Goal: Communication & Community: Share content

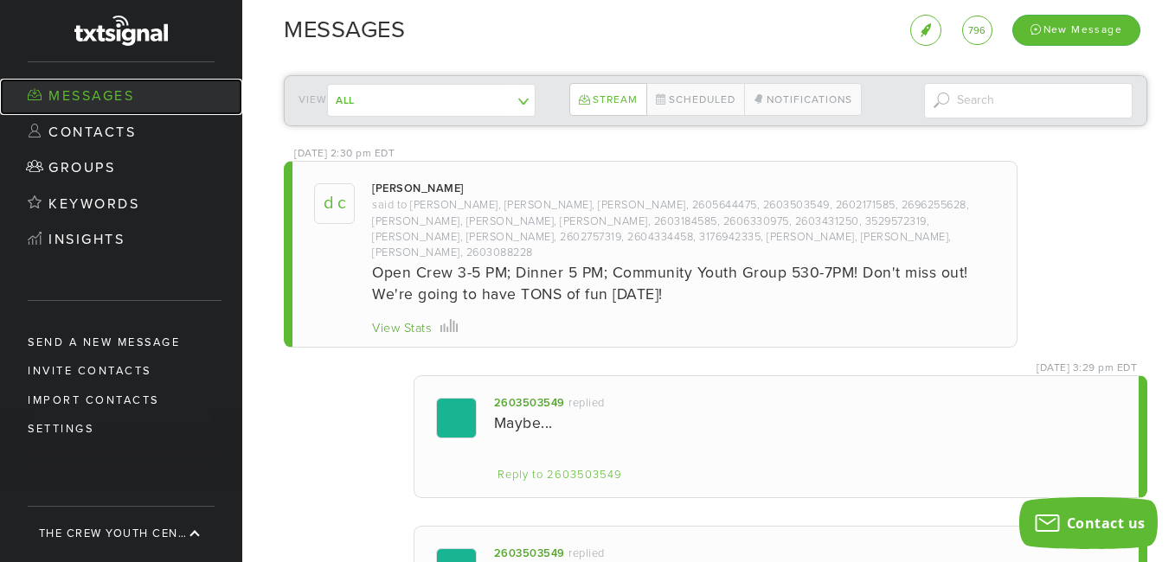
click at [116, 96] on link "Messages" at bounding box center [121, 97] width 242 height 36
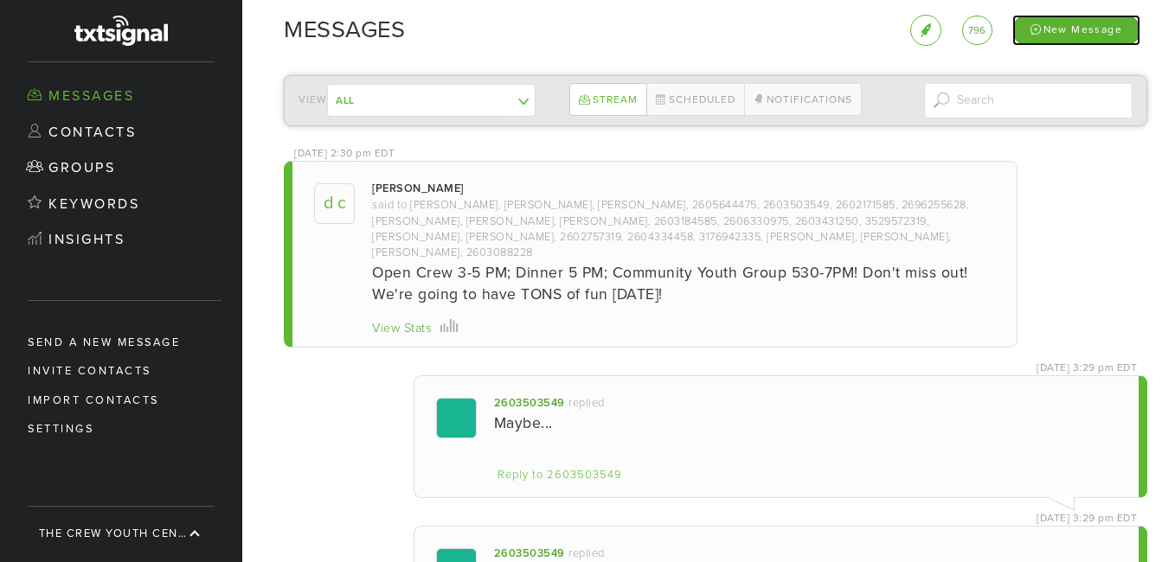
click at [1057, 24] on div "New Message" at bounding box center [1076, 30] width 128 height 30
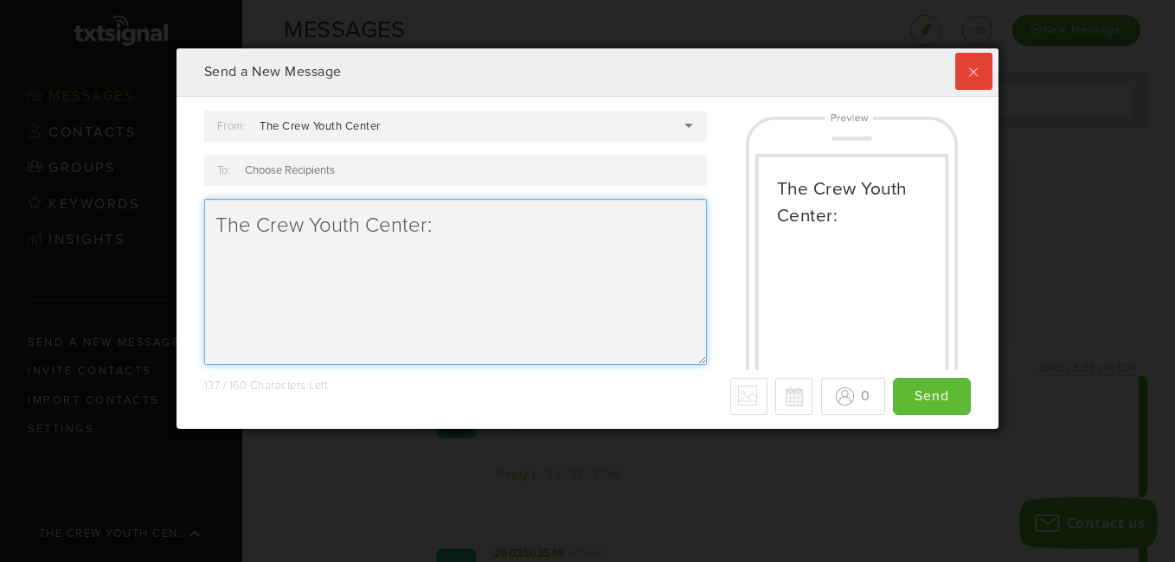
scroll to position [381, 813]
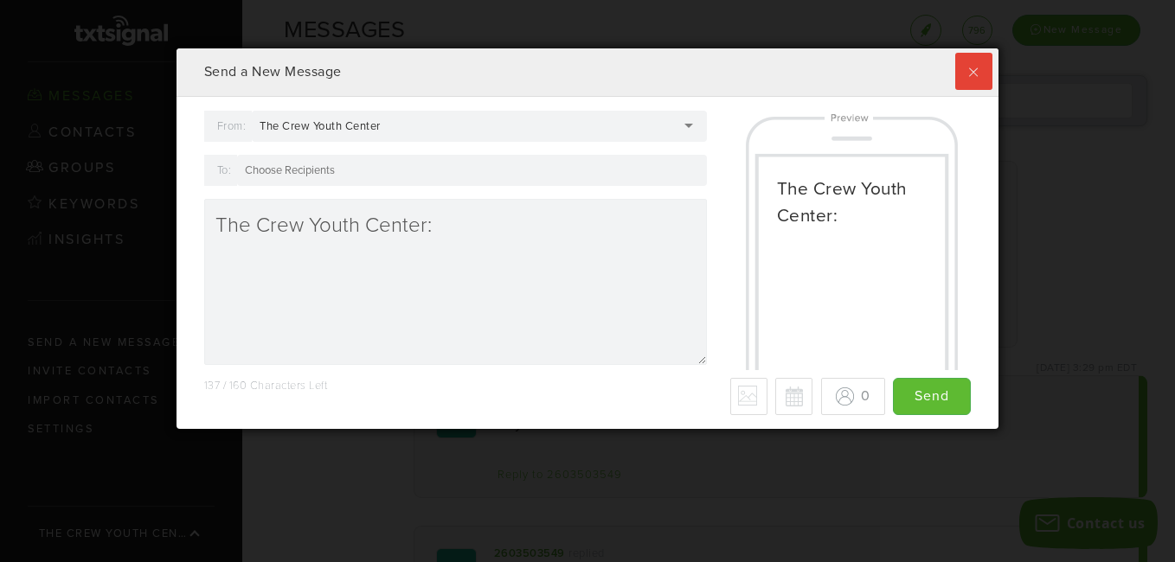
click at [446, 174] on div at bounding box center [472, 170] width 470 height 31
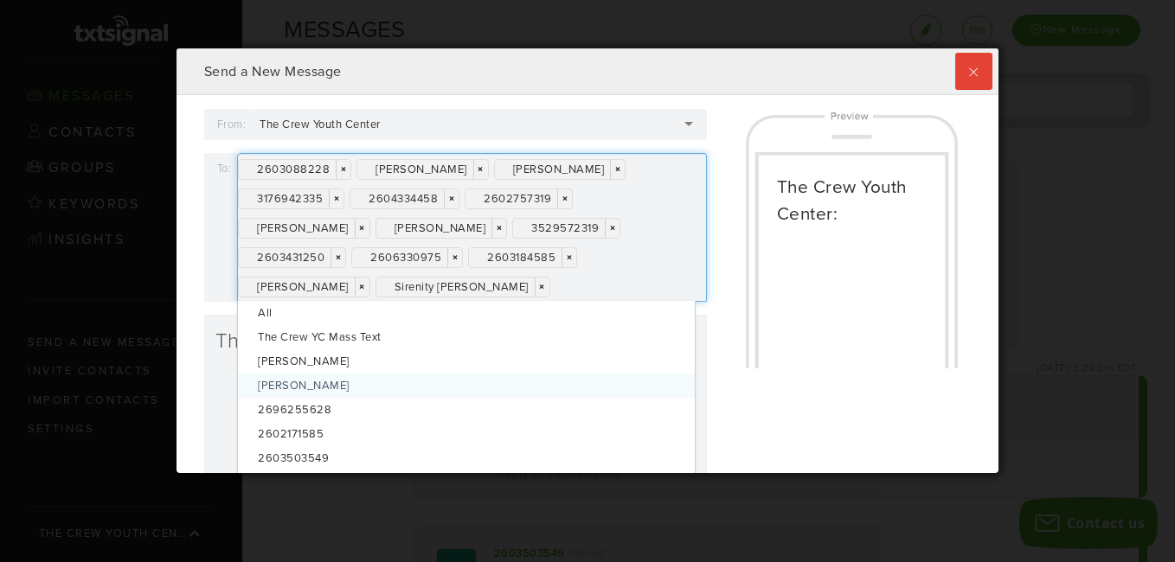
scroll to position [0, 0]
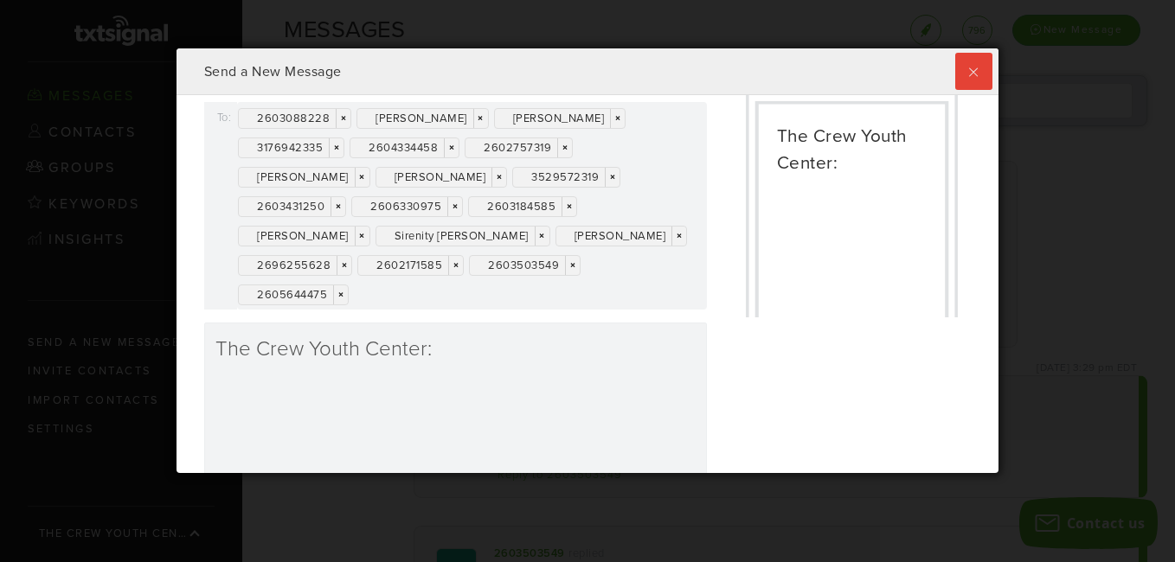
click at [415, 298] on div "2603088228 × × [PERSON_NAME] × × [PERSON_NAME] × × 3176942335 × × 2604334458 × …" at bounding box center [472, 206] width 470 height 208
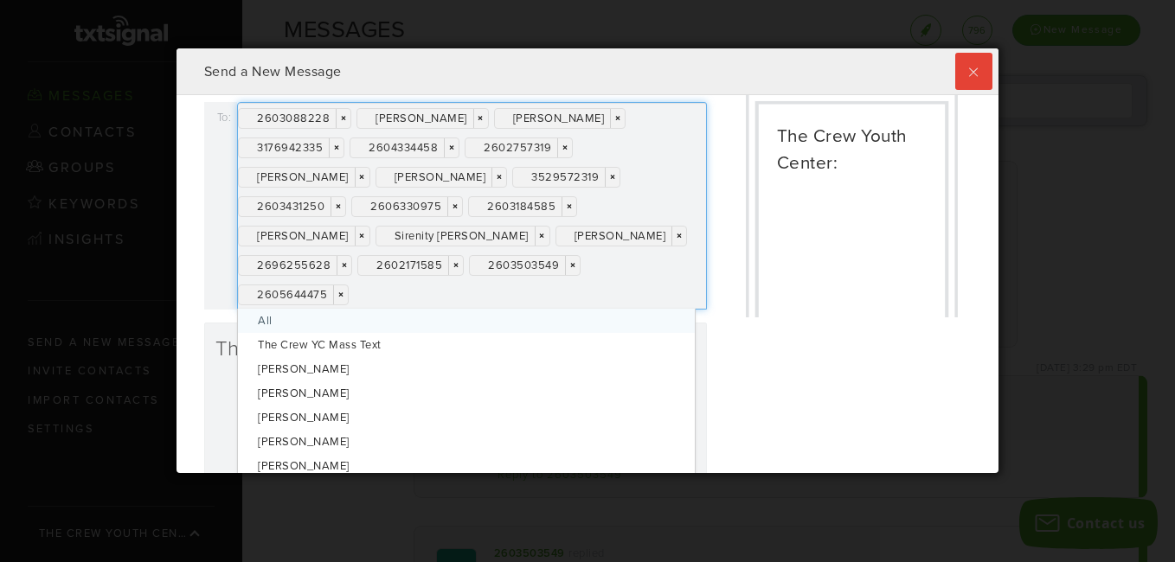
click at [415, 298] on div "2603088228 × × [PERSON_NAME] × × [PERSON_NAME] × × 3176942335 × × 2604334458 × …" at bounding box center [472, 206] width 470 height 208
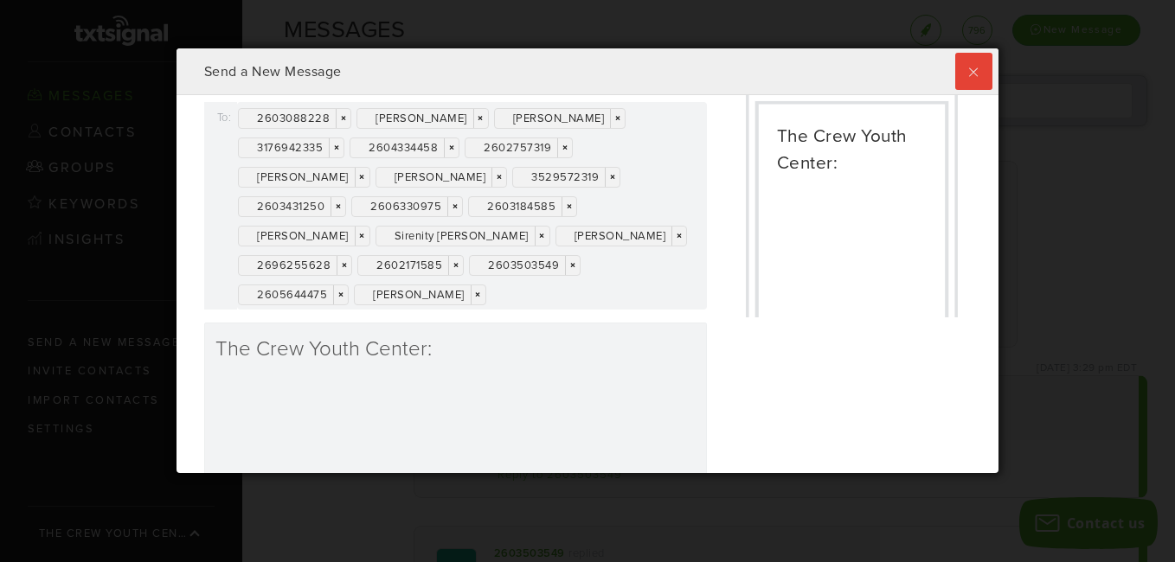
click at [824, 499] on div "Send a New Message From: The Crew Youth Center The Crew Youth Center The Crew Y…" at bounding box center [587, 281] width 1175 height 562
click at [437, 356] on textarea "The Crew Youth Center:" at bounding box center [455, 406] width 503 height 166
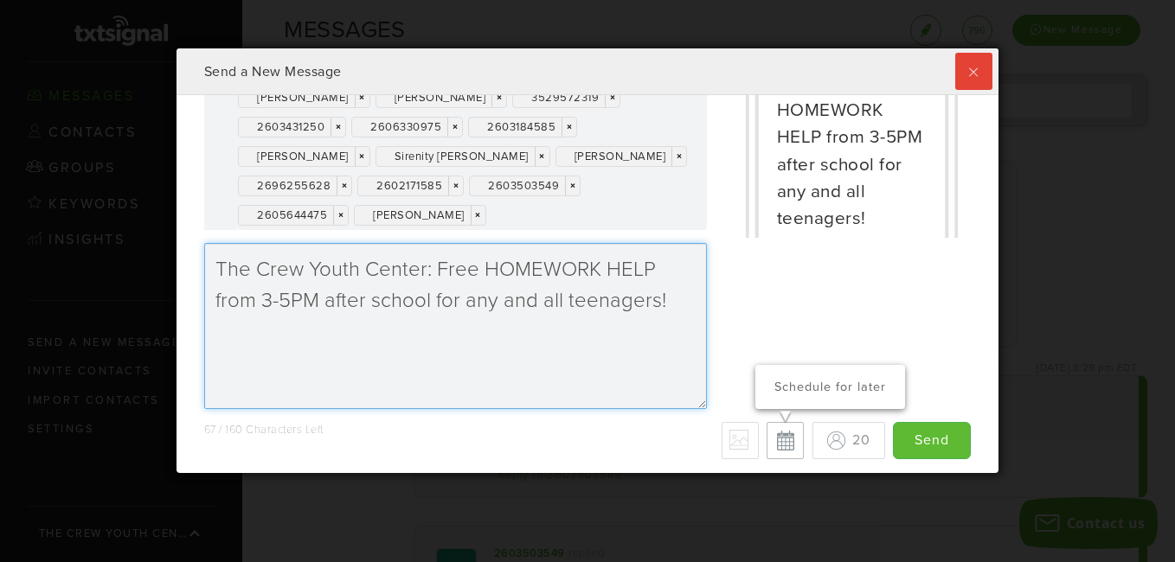
type textarea "The Crew Youth Center: Free HOMEWORK HELP from 3-5PM after school for any and a…"
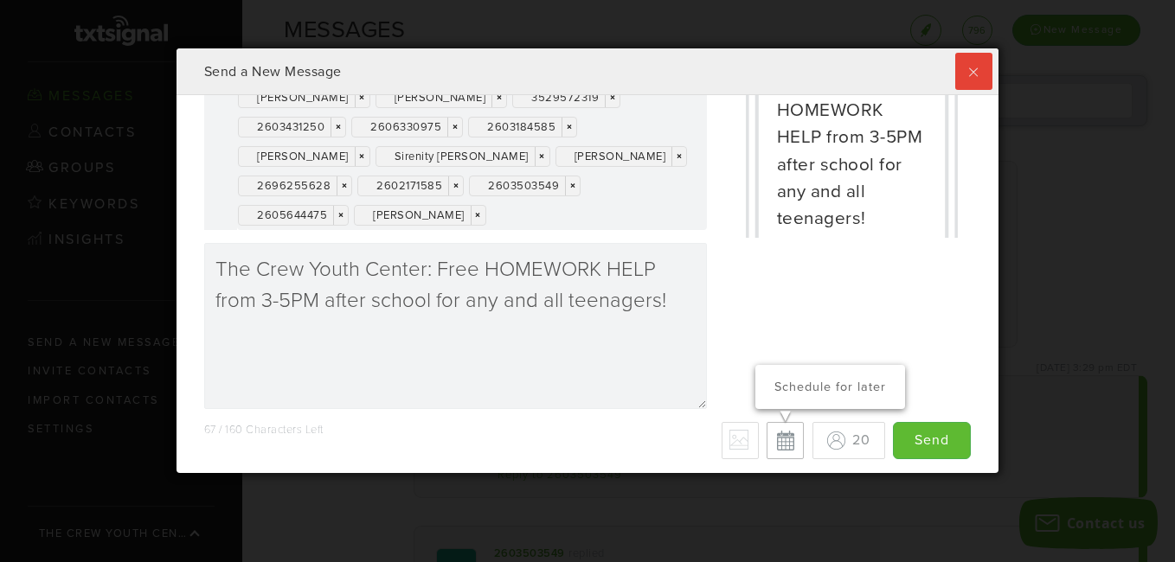
click at [767, 439] on button "Schedule for later" at bounding box center [785, 440] width 37 height 37
type input "Save"
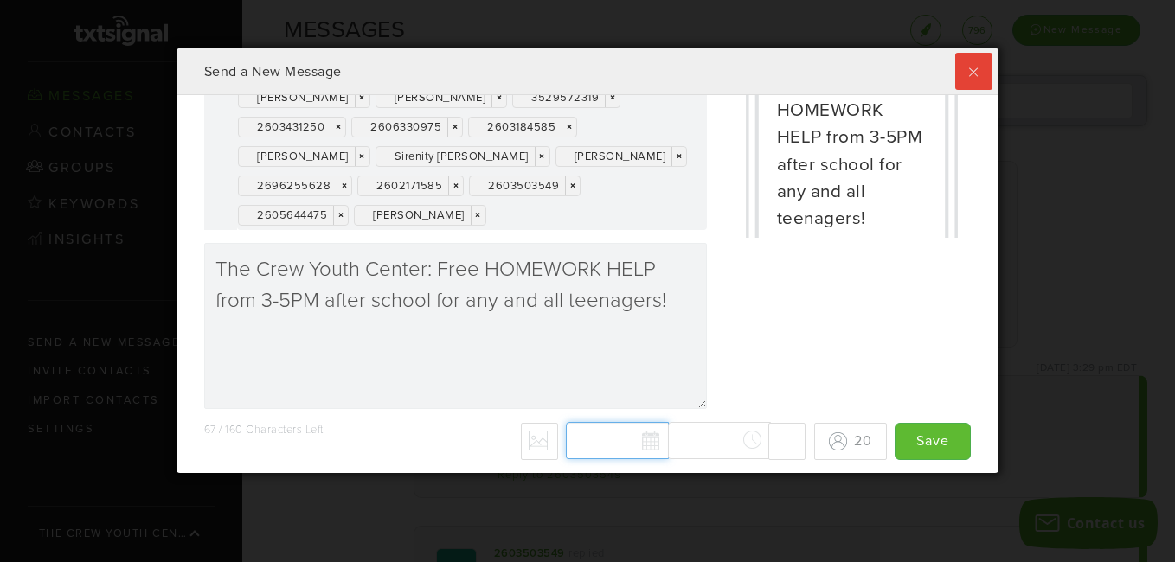
click at [624, 445] on div "[DATE] Su Mo Tu We Th Fr Sa 27 28 29 30 31 1 2 3 4 5 6 7 8 9 10 11 12 13 14 15 …" at bounding box center [686, 441] width 240 height 38
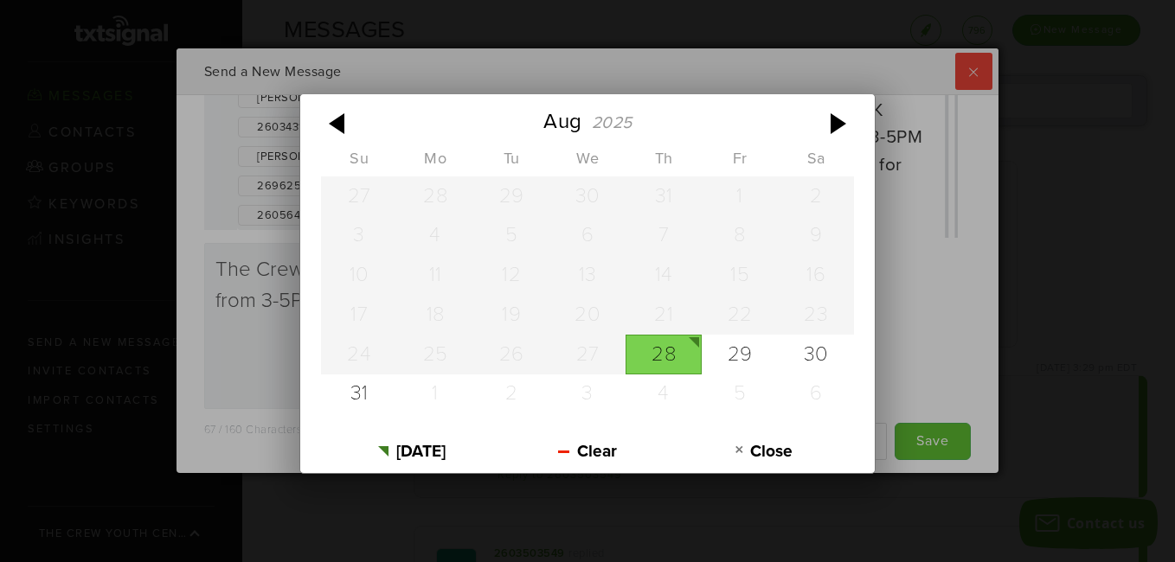
click at [660, 354] on div "28" at bounding box center [663, 355] width 76 height 40
type input "[DATE]"
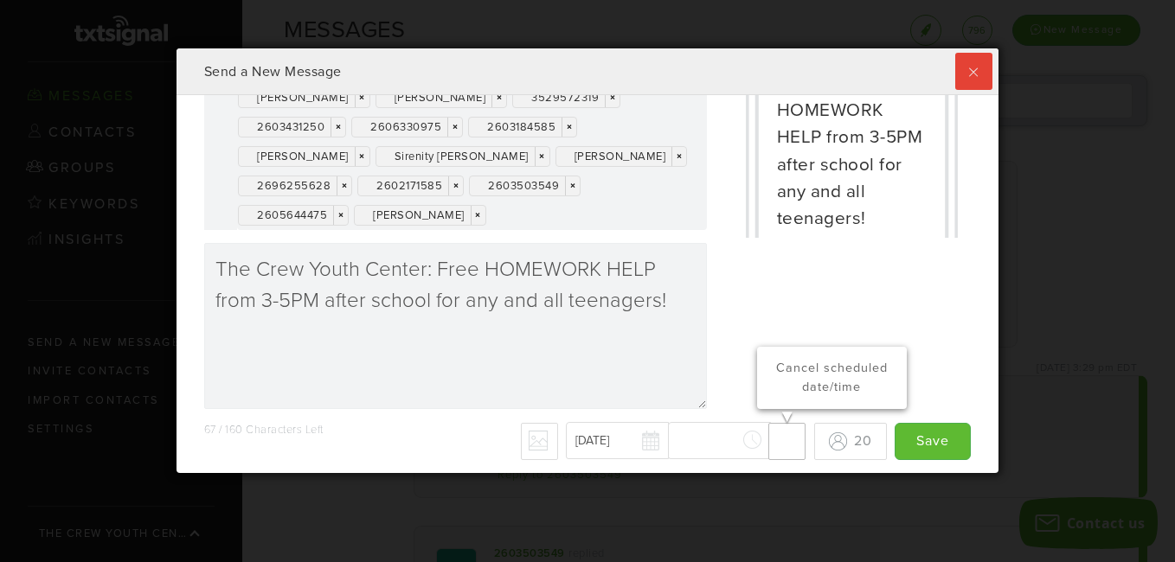
click at [768, 442] on button "Cancel scheduled date/time" at bounding box center [786, 441] width 37 height 37
click at [767, 442] on button "Schedule for later" at bounding box center [785, 440] width 37 height 37
click at [768, 442] on button "Cancel scheduled date/time" at bounding box center [786, 441] width 37 height 37
click at [767, 447] on button "Schedule for later" at bounding box center [785, 440] width 37 height 37
click at [768, 444] on button "Cancel scheduled date/time" at bounding box center [786, 441] width 37 height 37
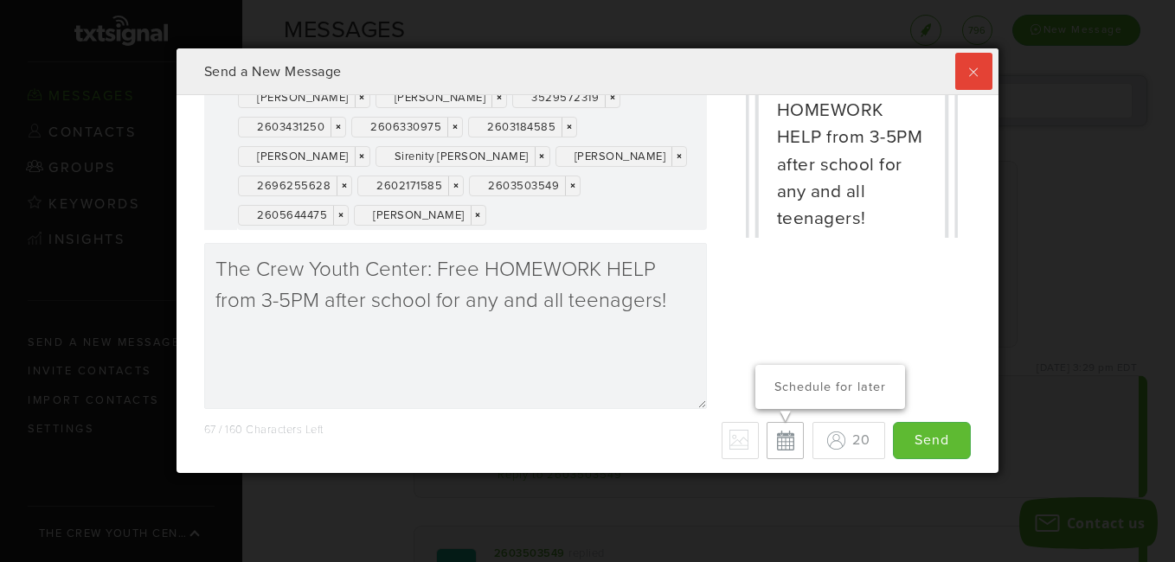
click at [767, 443] on button "Schedule for later" at bounding box center [785, 440] width 37 height 37
type input "Save"
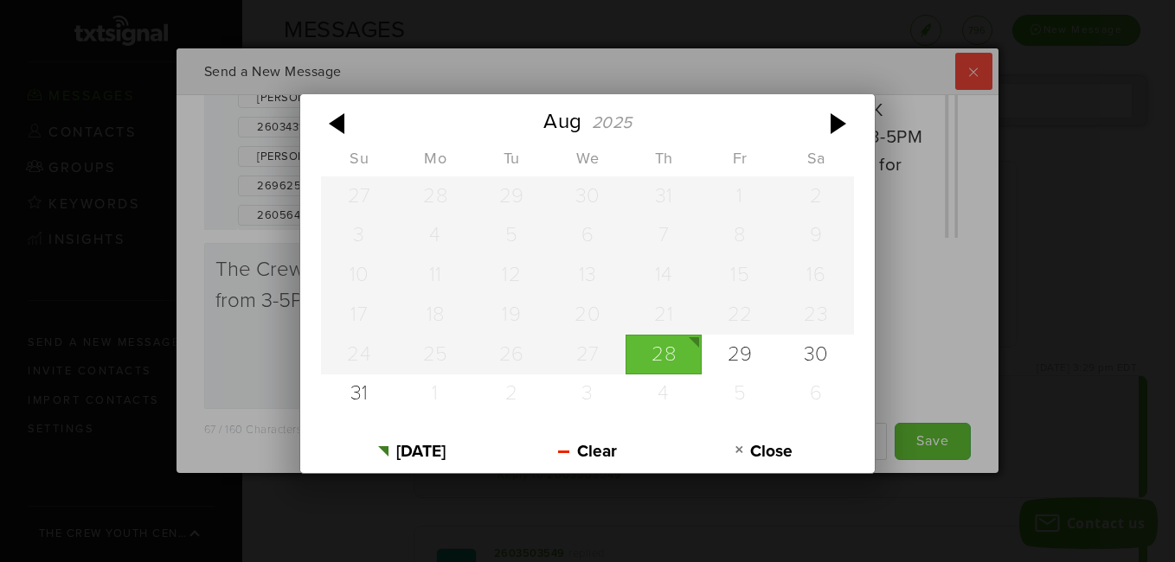
click at [638, 440] on div "[DATE] Su Mo Tu We Th Fr Sa 27 28 29 30 31 1 2 3 4 5 6 7 8 9 10 11 12 13 14 15 …" at bounding box center [686, 441] width 240 height 38
click at [977, 336] on div "[DATE] Su Mo Tu We Th Fr Sa 27 28 29 30 31 1 2 3 4 5 6 7 8 9 10 11 12 13 14 15 …" at bounding box center [587, 281] width 1175 height 562
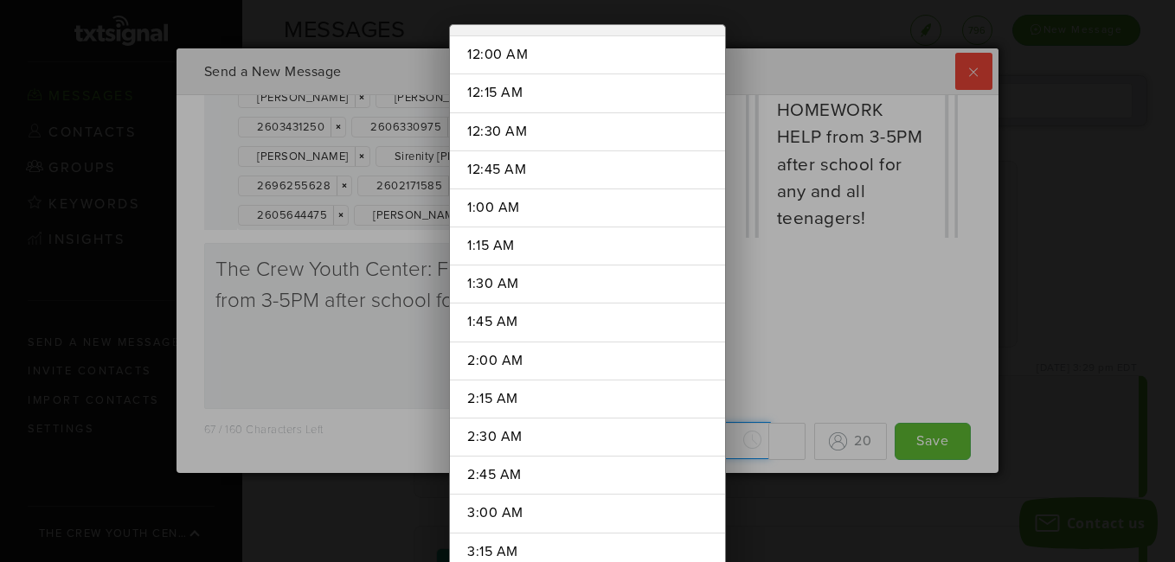
click at [735, 441] on div "[DATE] Su Mo Tu We Th Fr Sa 27 28 29 30 31 1 2 3 4 5 6 7 8 9 10 11 12 13 14 15 …" at bounding box center [686, 441] width 240 height 38
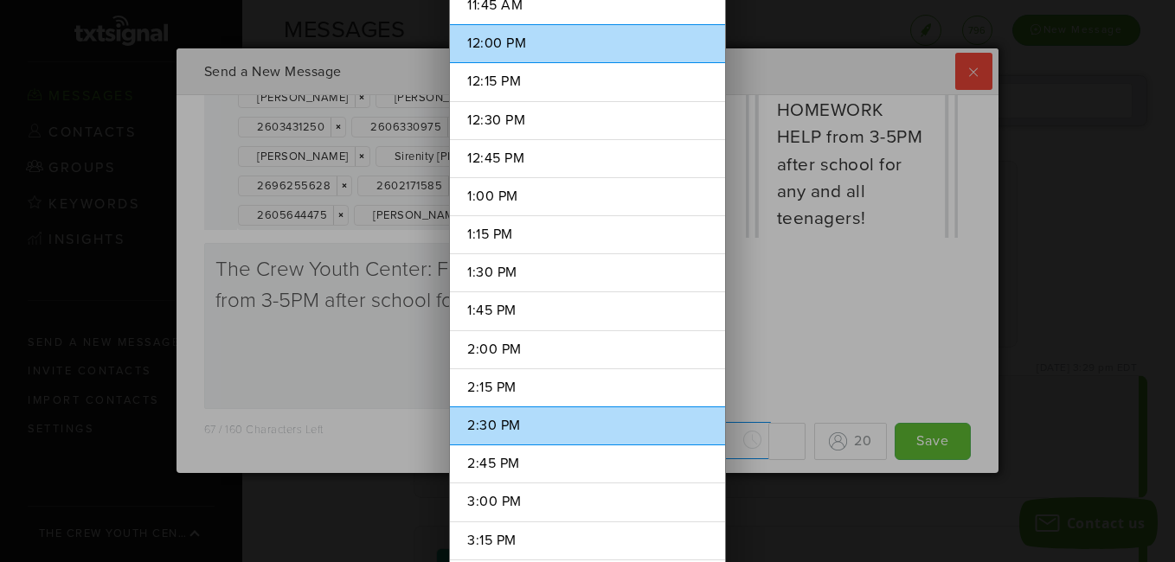
click at [518, 435] on li "2:30 PM" at bounding box center [587, 426] width 275 height 39
type input "2:30 PM"
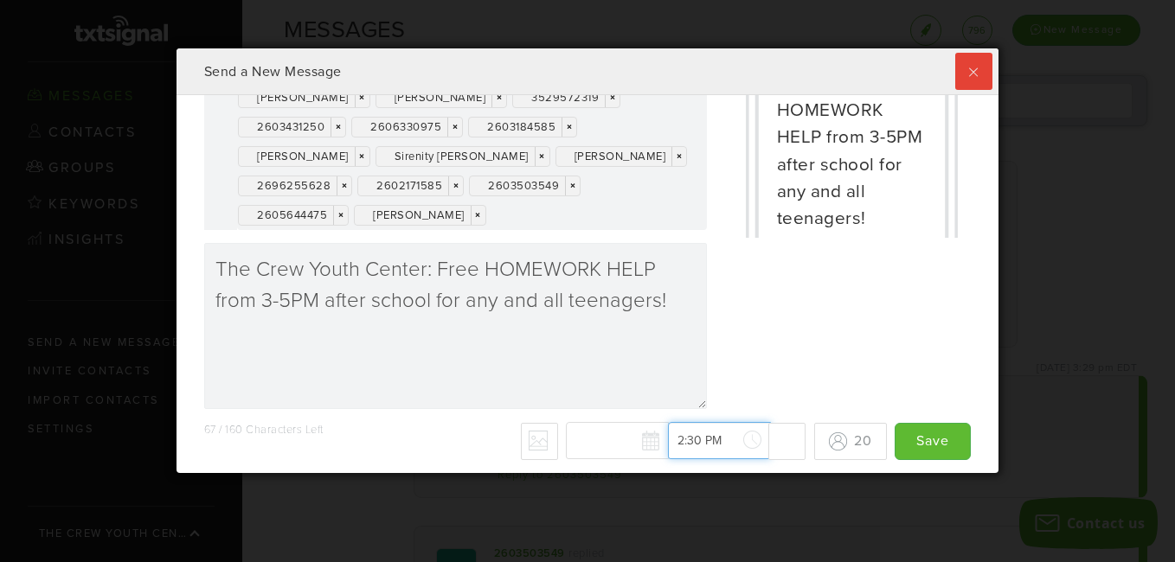
scroll to position [2153, 0]
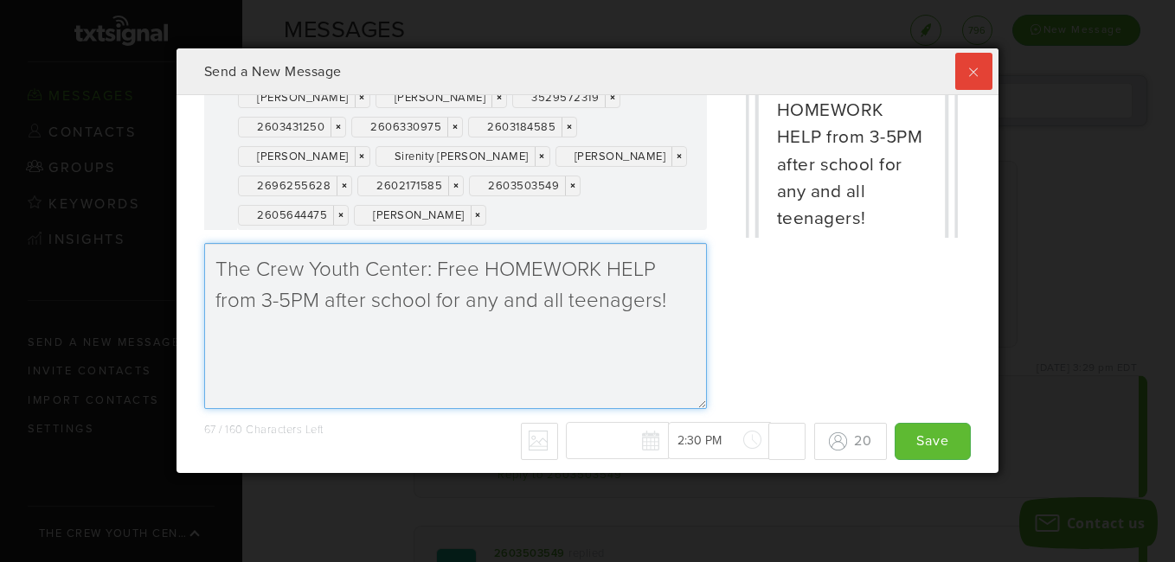
drag, startPoint x: 427, startPoint y: 302, endPoint x: 326, endPoint y: 307, distance: 100.5
click at [326, 307] on textarea "The Crew Youth Center: Free HOMEWORK HELP from 3-5PM after school for any and a…" at bounding box center [455, 326] width 503 height 166
click at [669, 266] on textarea "The Crew Youth Center: Free HOMEWORK HELP from 3-5PM for any and all teenagers!" at bounding box center [455, 326] width 503 height 166
type textarea "The Crew Youth Center: Free HOMEWORK HELP after school from 3-5PM for any and a…"
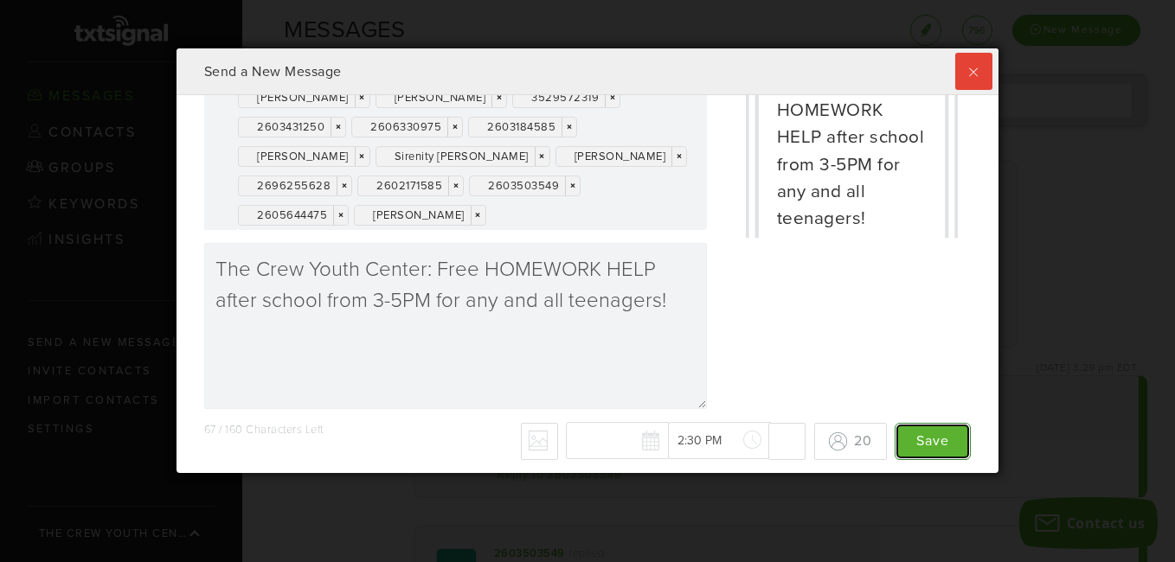
click at [916, 442] on input "Save" at bounding box center [933, 441] width 76 height 37
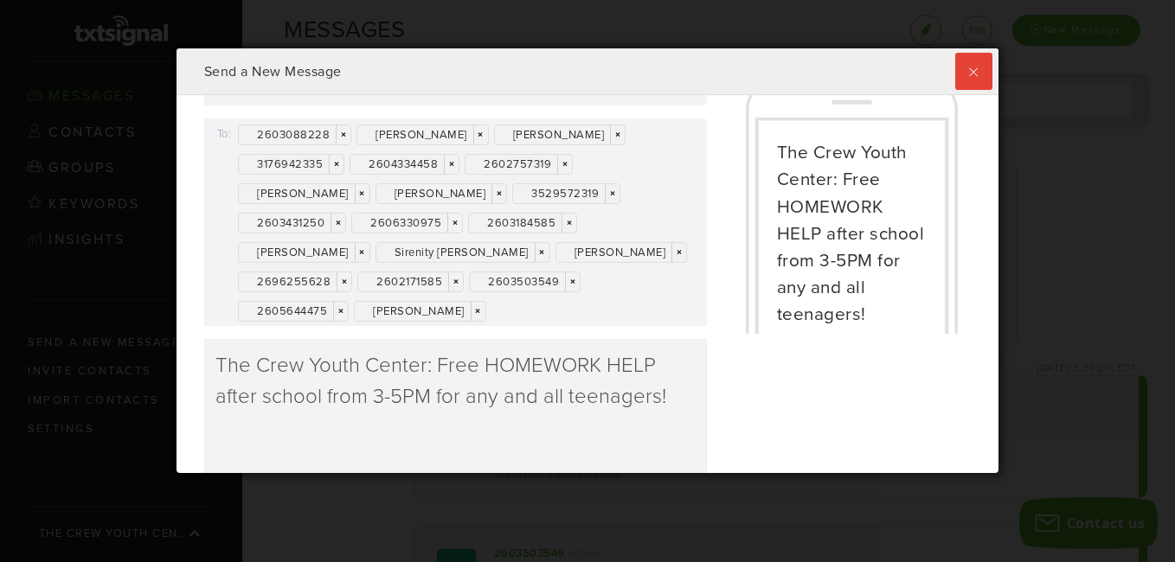
scroll to position [227, 0]
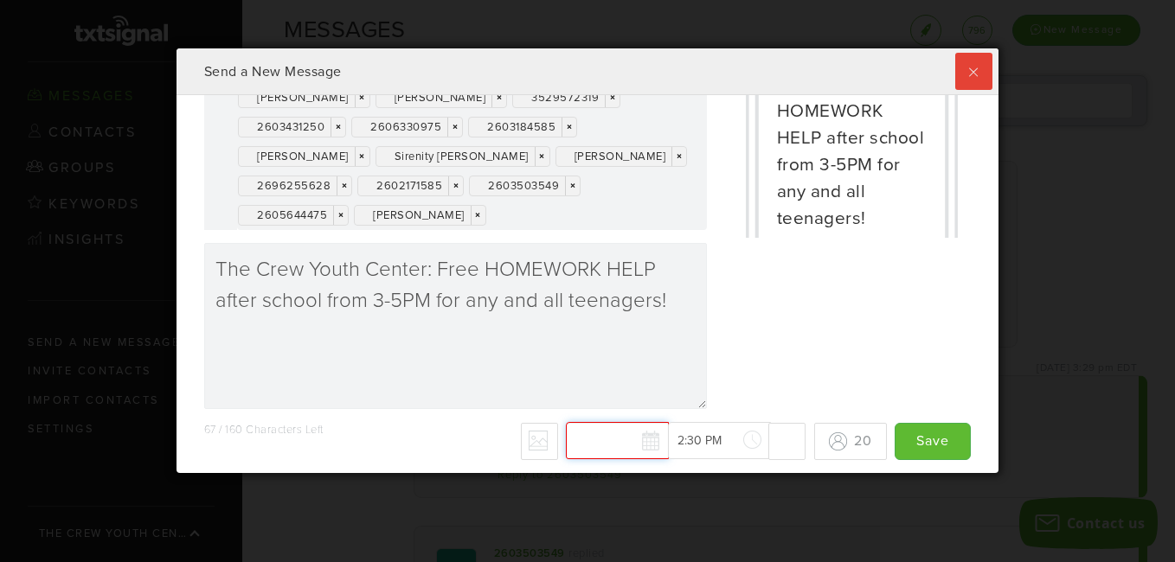
click at [628, 439] on div "[DATE] Su Mo Tu We Th Fr Sa 27 28 29 30 31 1 2 3 4 5 6 7 8 9 10 11 12 13 14 15 …" at bounding box center [686, 441] width 240 height 38
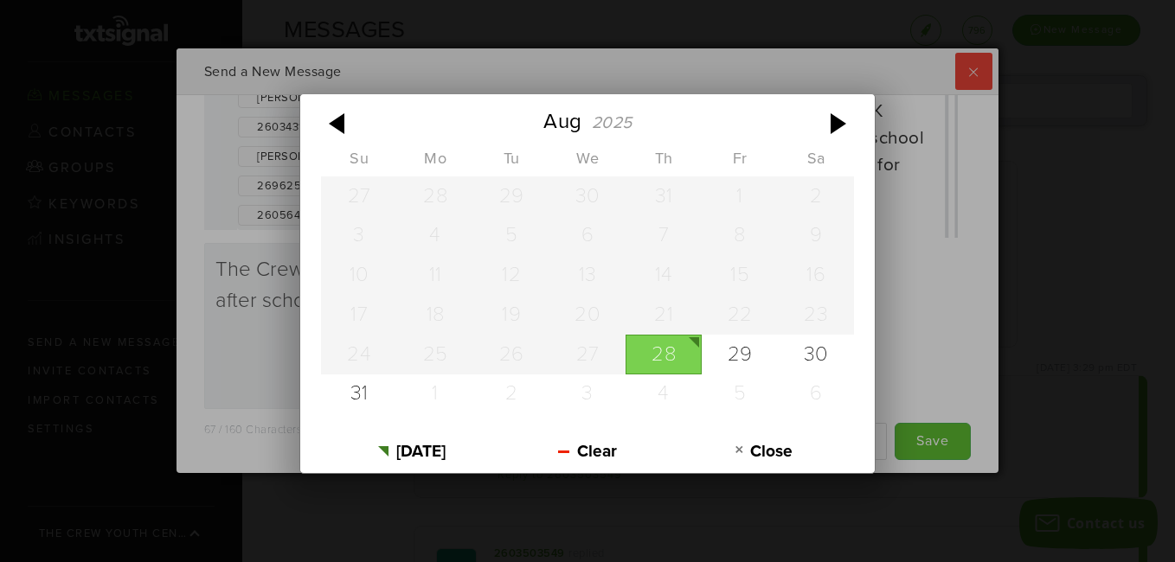
scroll to position [0, 0]
click at [649, 350] on div "28" at bounding box center [663, 355] width 76 height 40
type input "[DATE]"
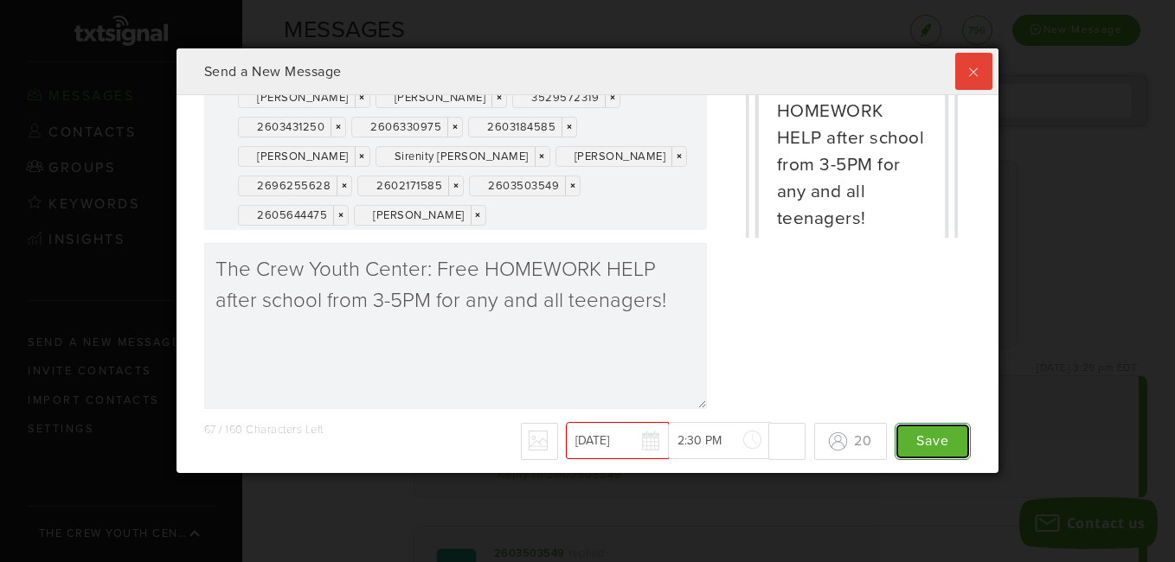
click at [912, 443] on input "Save" at bounding box center [933, 441] width 76 height 37
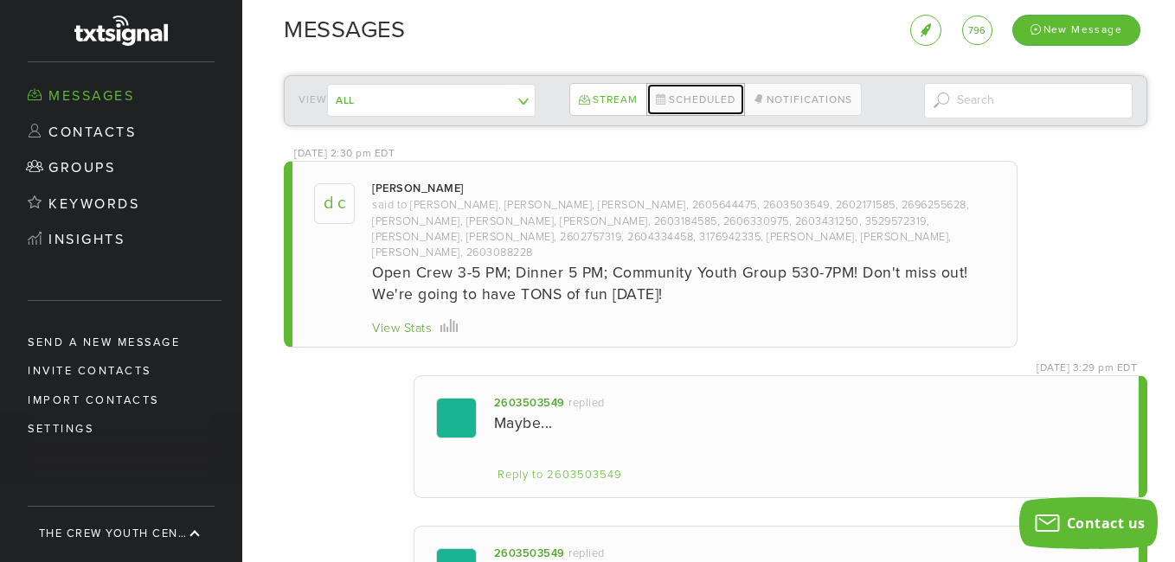
click at [690, 100] on link "Scheduled" at bounding box center [695, 99] width 99 height 33
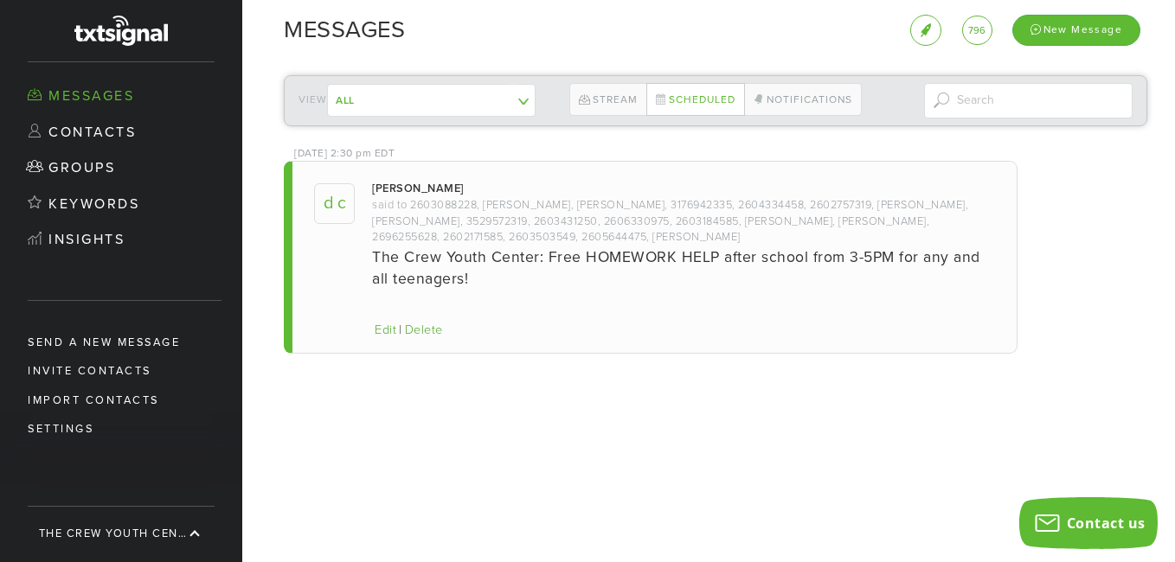
scroll to position [424, 813]
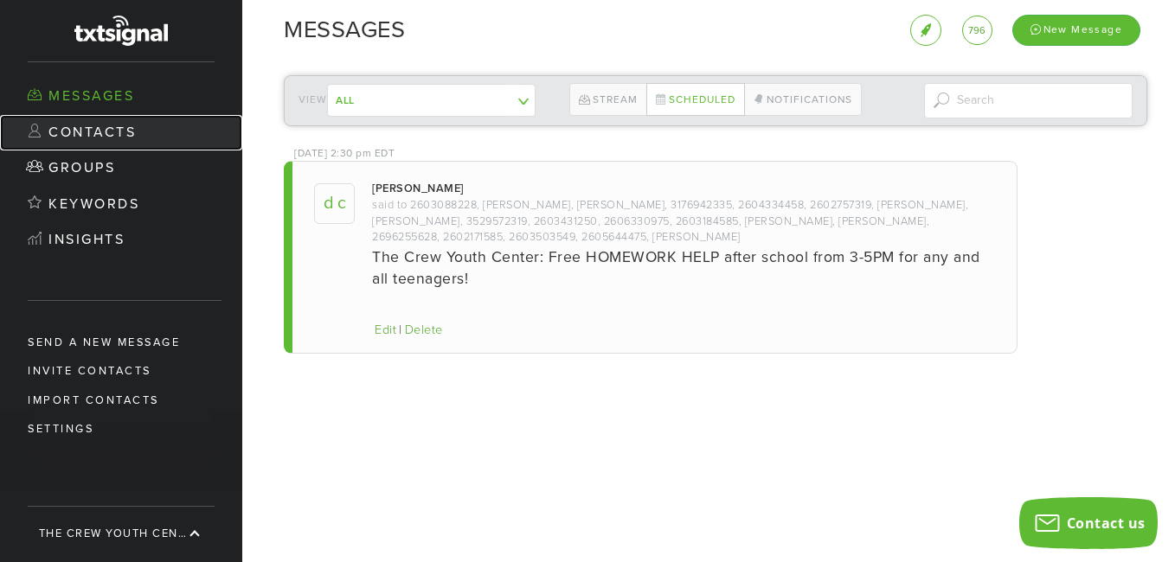
click at [106, 135] on link "Contacts" at bounding box center [121, 133] width 242 height 36
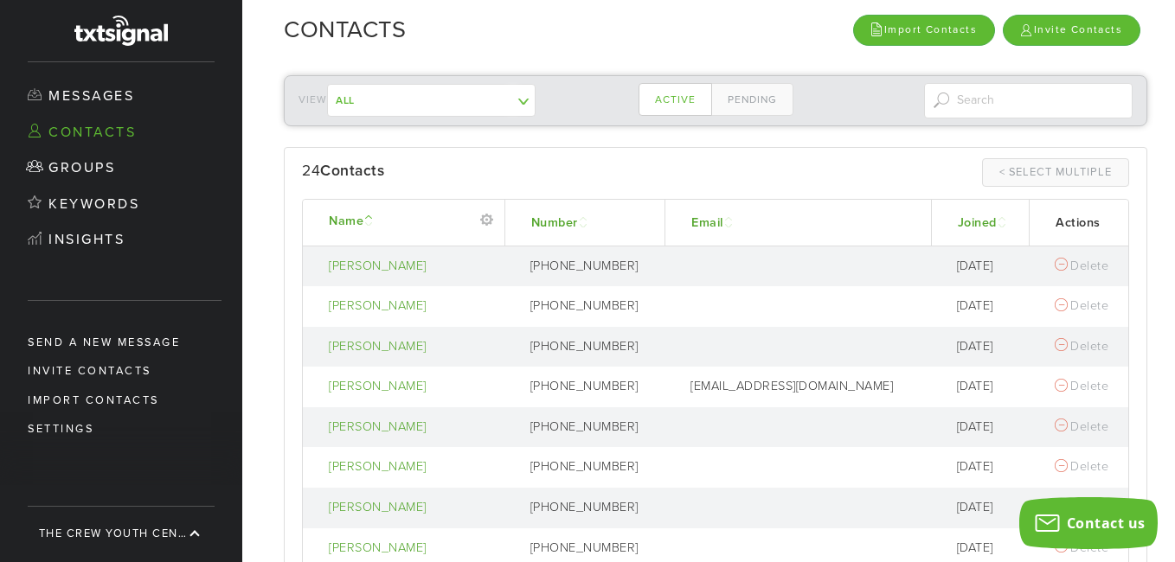
drag, startPoint x: 1168, startPoint y: 194, endPoint x: 1169, endPoint y: 238, distance: 44.1
click at [1169, 238] on div "View All The Crew YC Mass Text ------------- Contacts not in a group Active Pen…" at bounding box center [708, 311] width 933 height 501
drag, startPoint x: 1169, startPoint y: 238, endPoint x: 1163, endPoint y: 342, distance: 104.0
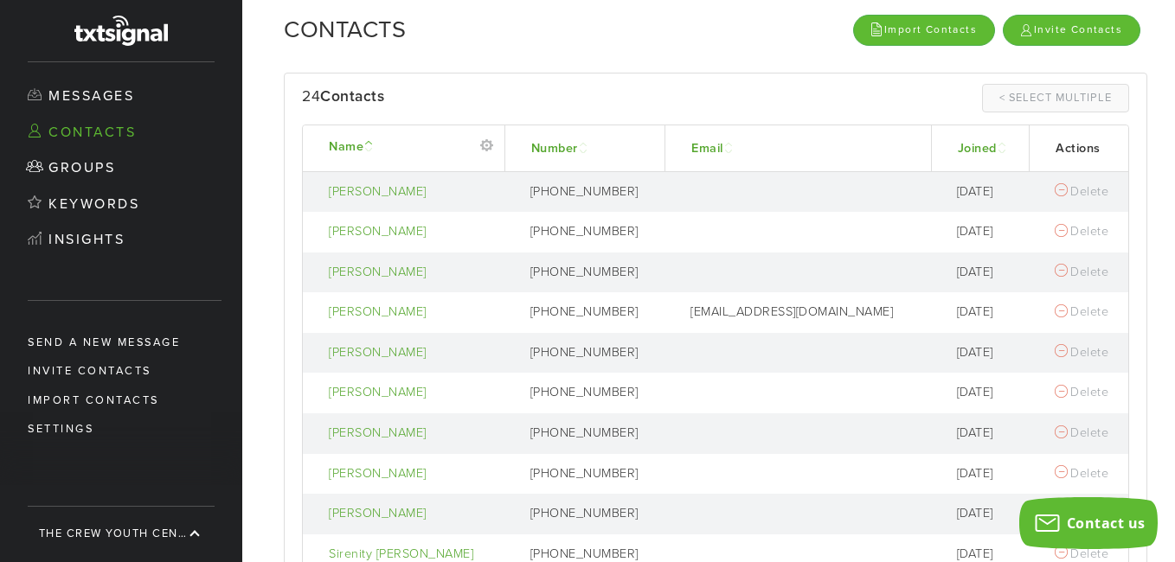
scroll to position [72, 0]
click at [958, 150] on link "Joined" at bounding box center [984, 151] width 52 height 15
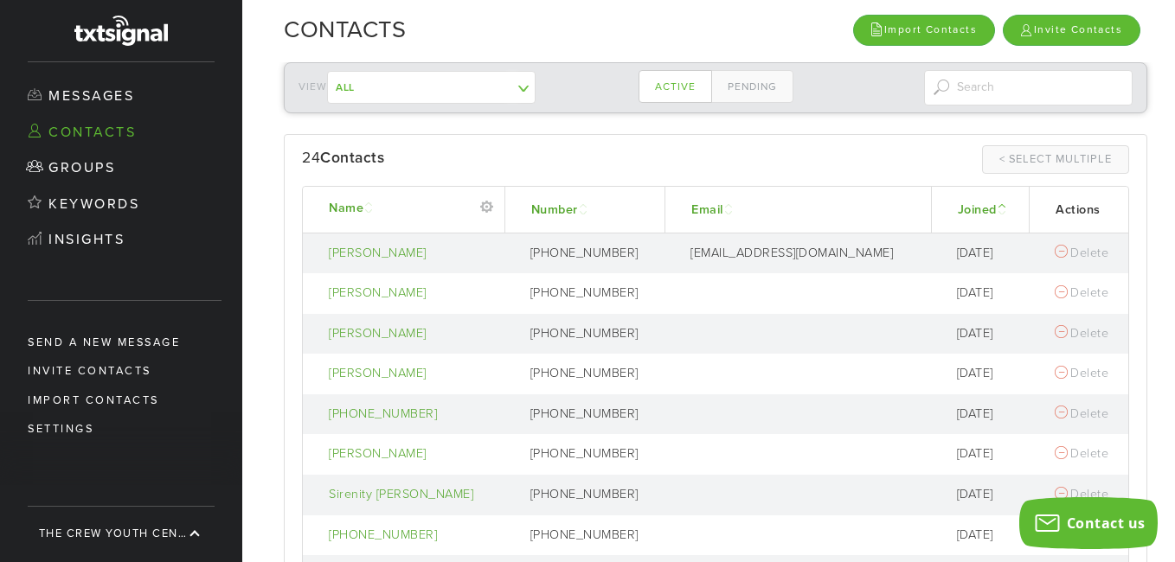
scroll to position [9, 0]
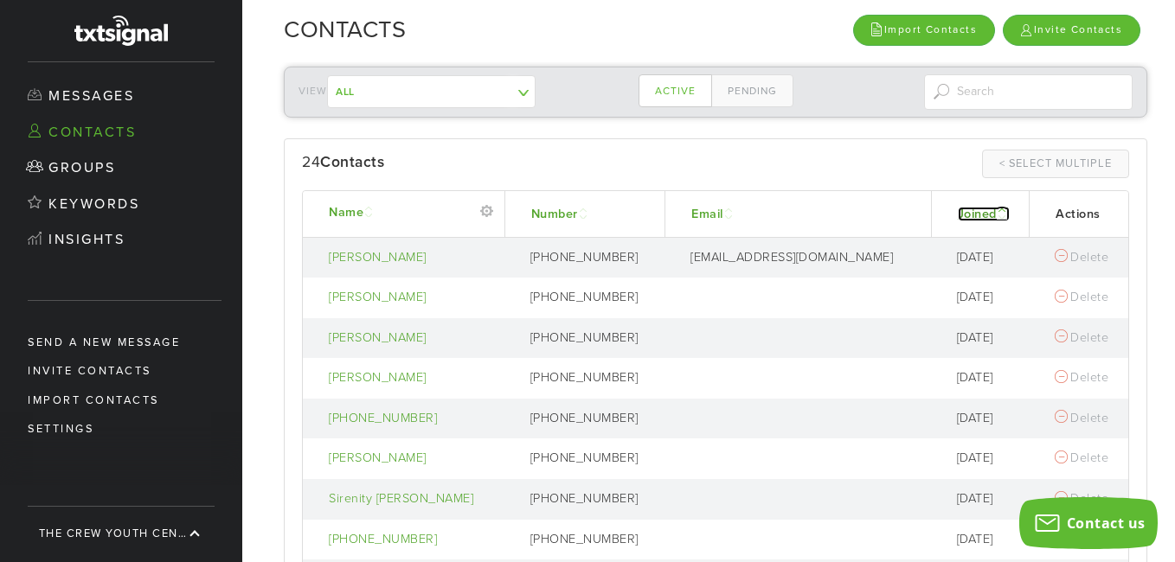
click at [997, 208] on span at bounding box center [1002, 213] width 10 height 14
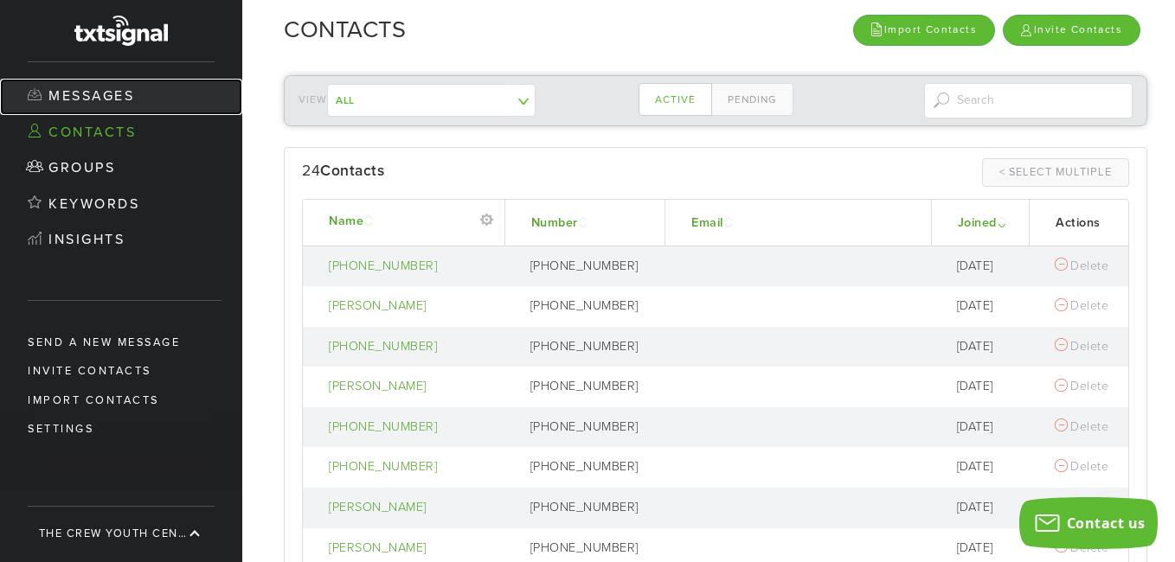
click at [105, 87] on link "Messages" at bounding box center [121, 97] width 242 height 36
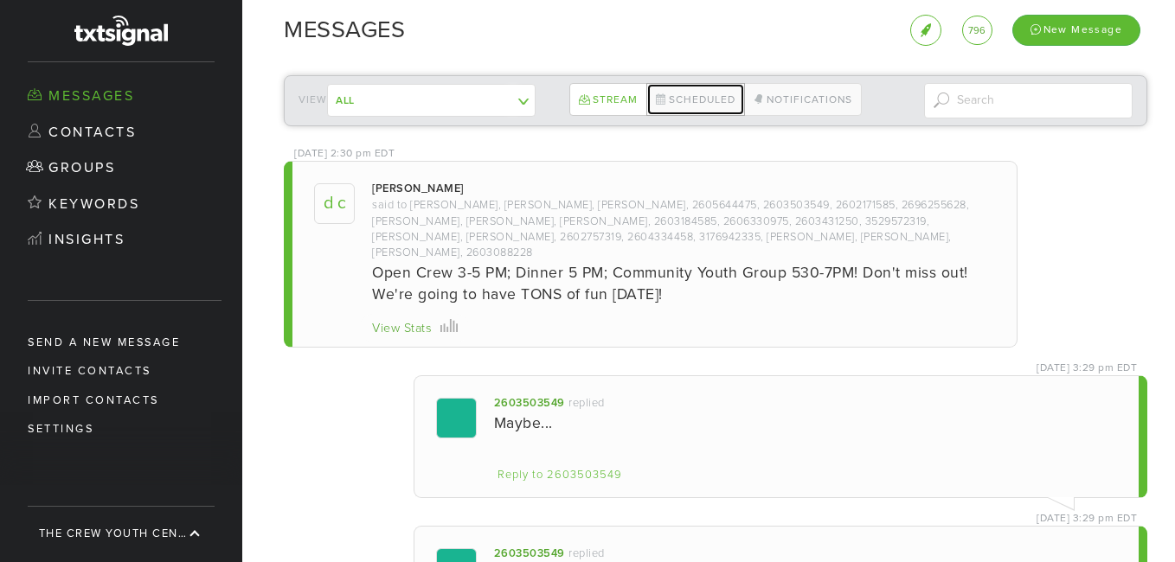
click at [687, 99] on link "Scheduled" at bounding box center [695, 99] width 99 height 33
